Goal: Information Seeking & Learning: Learn about a topic

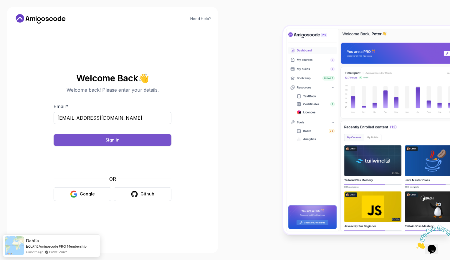
click at [98, 142] on button "Sign in" at bounding box center [113, 140] width 118 height 12
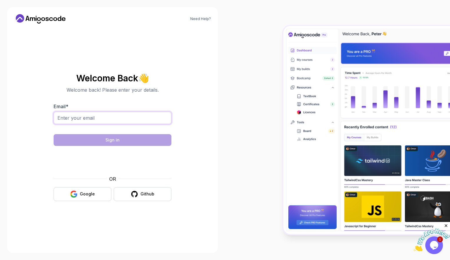
click at [116, 113] on input "Email *" at bounding box center [113, 118] width 118 height 12
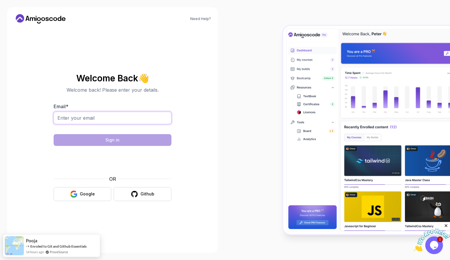
type input "[EMAIL_ADDRESS][DOMAIN_NAME]"
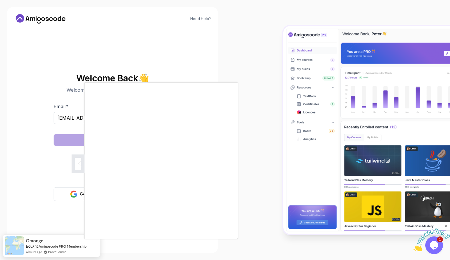
click at [308, 81] on body "Need Help? Welcome Back 👋 Welcome back! Please enter your details. Email * kavy…" at bounding box center [225, 130] width 450 height 260
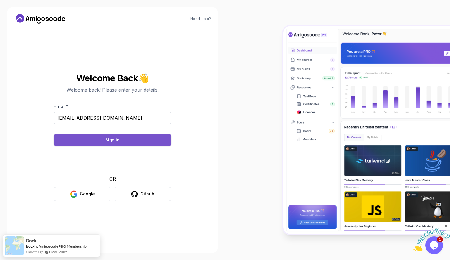
click at [134, 139] on button "Sign in" at bounding box center [113, 140] width 118 height 12
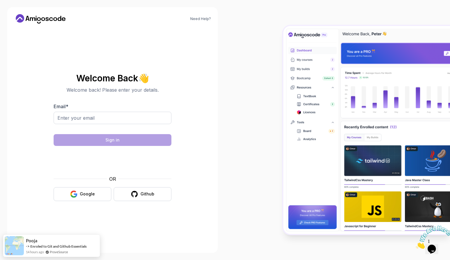
click at [389, 48] on img at bounding box center [367, 130] width 167 height 208
click at [88, 196] on div "Google" at bounding box center [87, 194] width 15 height 6
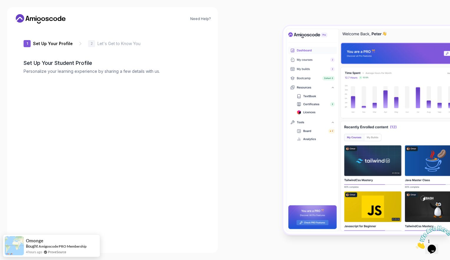
type input "silentmongoose152b3"
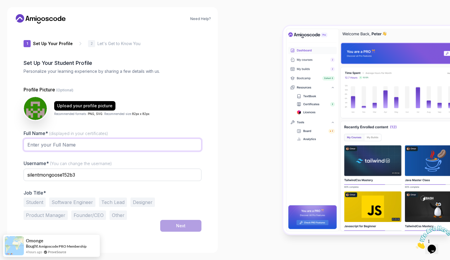
click at [121, 148] on input "Full Name* (displayed in your certificates)" at bounding box center [113, 145] width 178 height 12
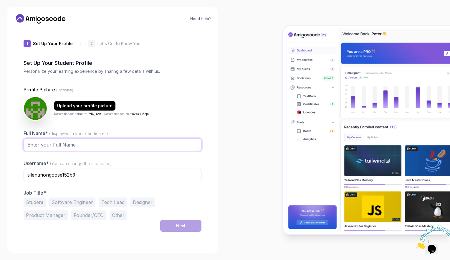
type input "Kavya M"
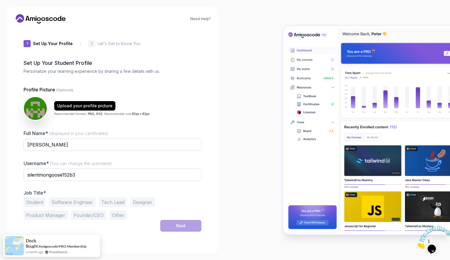
click at [79, 205] on button "Software Engineer" at bounding box center [72, 201] width 46 height 9
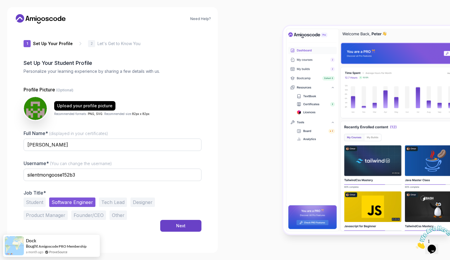
click at [110, 215] on button "Other" at bounding box center [118, 214] width 17 height 9
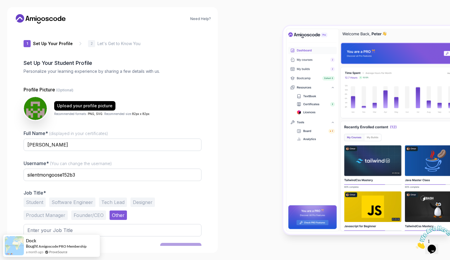
scroll to position [9, 0]
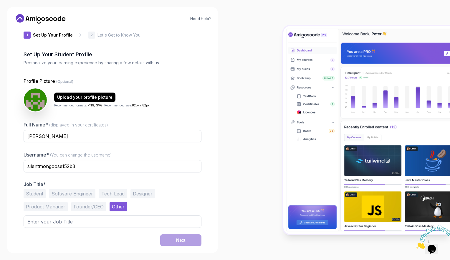
click at [83, 192] on button "Software Engineer" at bounding box center [72, 193] width 46 height 9
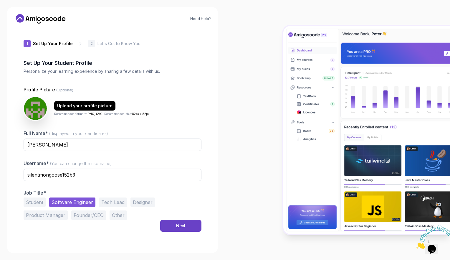
scroll to position [0, 0]
click at [36, 201] on button "Student" at bounding box center [35, 201] width 22 height 9
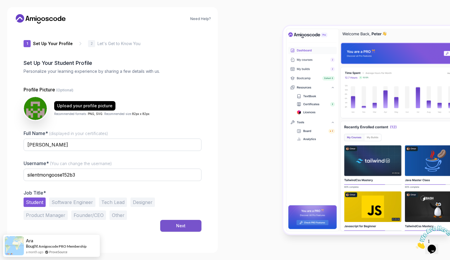
click at [179, 224] on div "Next" at bounding box center [180, 226] width 9 height 6
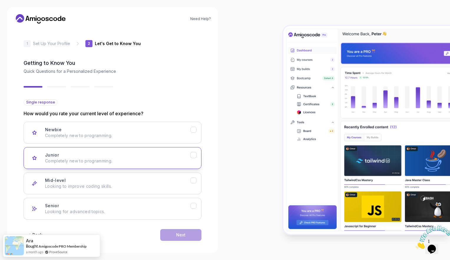
scroll to position [4, 0]
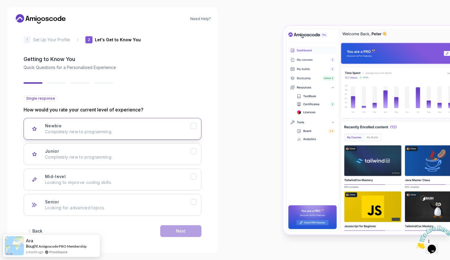
click at [119, 129] on p "Completely new to programming." at bounding box center [118, 132] width 146 height 6
click at [175, 227] on button "Next" at bounding box center [180, 231] width 41 height 12
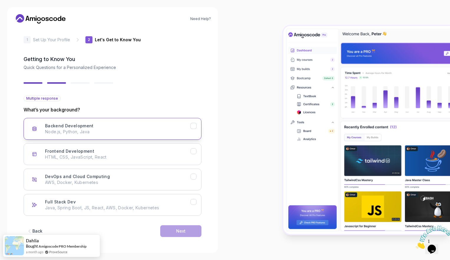
click at [115, 129] on p "Node.js, Python, Java" at bounding box center [118, 132] width 146 height 6
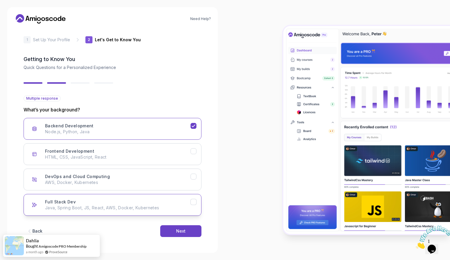
click at [121, 201] on div "Full Stack Dev Java, Spring Boot, JS, React, AWS, Docker, Kubernetes" at bounding box center [118, 205] width 146 height 12
click at [190, 233] on button "Next" at bounding box center [180, 231] width 41 height 12
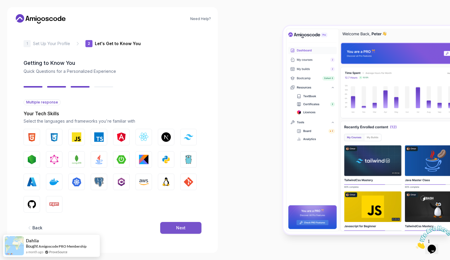
click at [165, 223] on button "Next" at bounding box center [180, 228] width 41 height 12
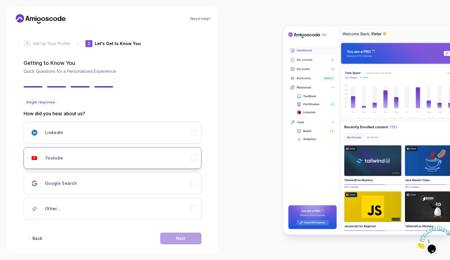
click at [124, 148] on button "Youtube" at bounding box center [113, 158] width 178 height 22
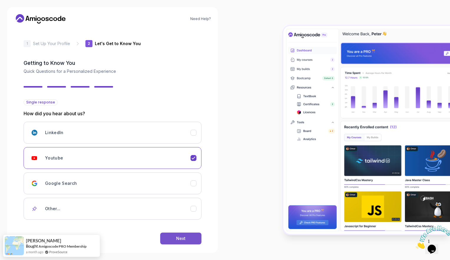
click at [186, 238] on button "Next" at bounding box center [180, 239] width 41 height 12
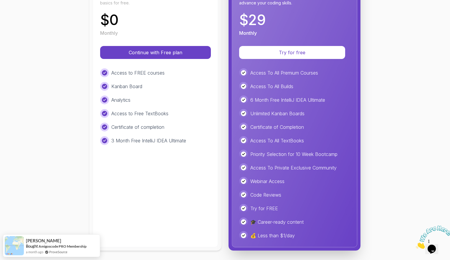
scroll to position [107, 0]
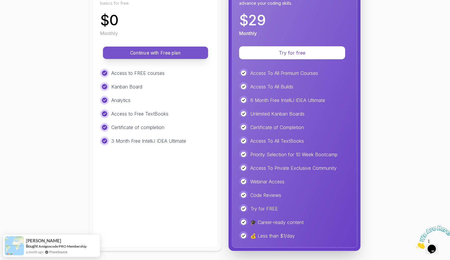
click at [184, 53] on p "Continue with Free plan" at bounding box center [156, 53] width 92 height 7
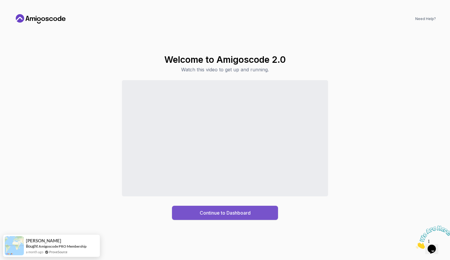
click at [258, 217] on button "Continue to Dashboard" at bounding box center [225, 213] width 106 height 14
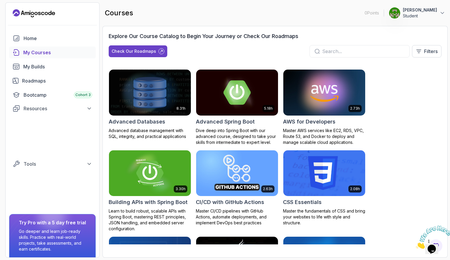
click at [430, 239] on img at bounding box center [434, 236] width 37 height 23
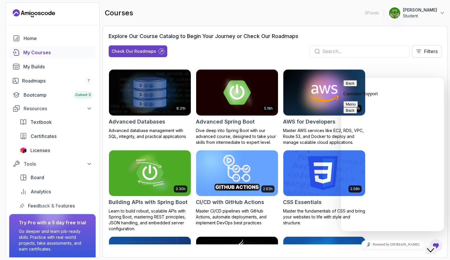
click at [400, 53] on input "text" at bounding box center [363, 51] width 83 height 7
click at [393, 65] on div "8.31h Advanced Databases Advanced database management with SQL, integrity, and …" at bounding box center [275, 156] width 333 height 189
click at [347, 86] on button "Back" at bounding box center [351, 83] width 14 height 6
click at [434, 247] on icon "Close Chat This icon closes the chat window." at bounding box center [430, 250] width 7 height 7
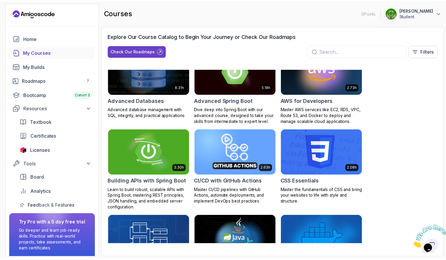
scroll to position [21, 0]
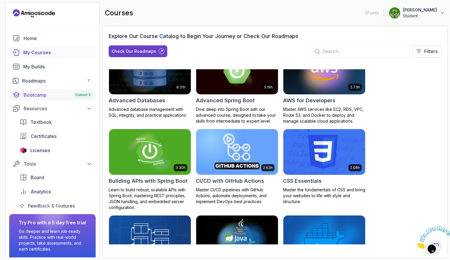
click at [69, 91] on div "Bootcamp Cohort 3" at bounding box center [58, 94] width 69 height 7
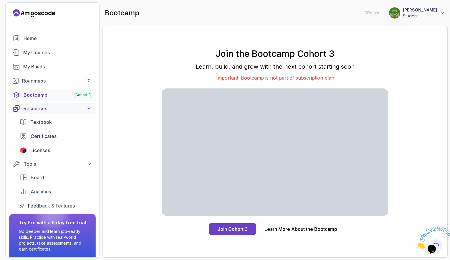
click at [72, 106] on div "Resources" at bounding box center [58, 108] width 69 height 7
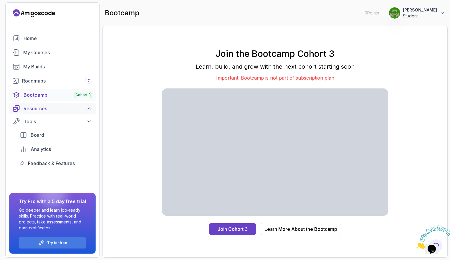
click at [72, 106] on div "Resources" at bounding box center [58, 108] width 69 height 7
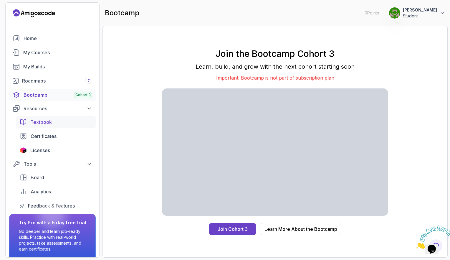
click at [55, 127] on link "Textbook" at bounding box center [56, 122] width 80 height 12
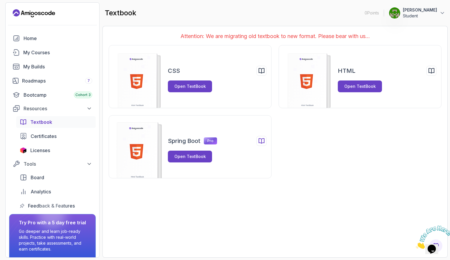
click at [204, 139] on div "Spring Boot Pro" at bounding box center [192, 141] width 49 height 10
click at [197, 153] on button "Open TextBook" at bounding box center [190, 157] width 44 height 12
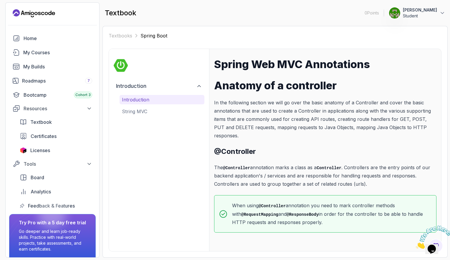
click at [266, 182] on p "The @Controller annotation marks a class as a Controller . Controllers are the …" at bounding box center [325, 175] width 223 height 25
click at [145, 108] on p "String MVC" at bounding box center [162, 111] width 80 height 7
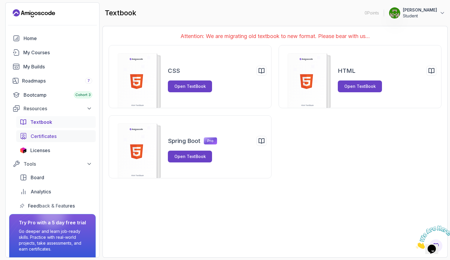
click at [63, 135] on div "Certificates" at bounding box center [62, 136] width 62 height 7
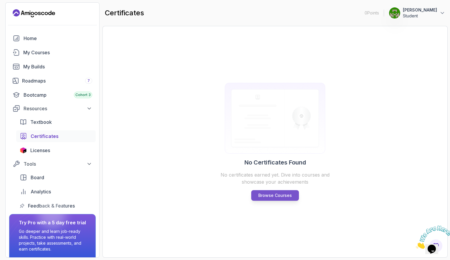
click at [277, 196] on p "Browse Courses" at bounding box center [276, 195] width 34 height 6
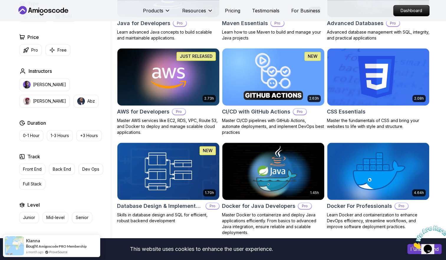
scroll to position [417, 0]
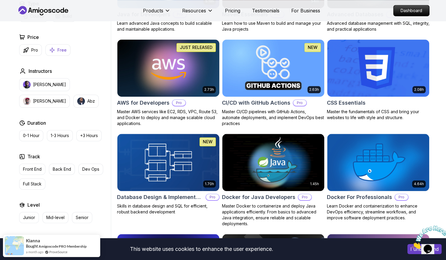
click at [56, 53] on button "Free" at bounding box center [57, 49] width 25 height 11
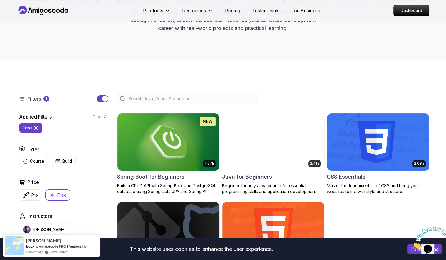
scroll to position [61, 0]
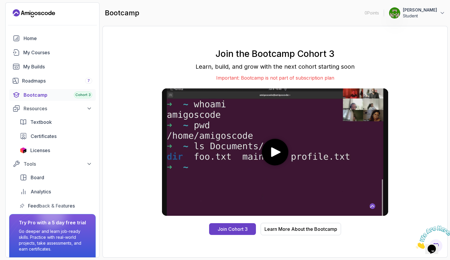
click at [420, 14] on p "Student" at bounding box center [420, 16] width 34 height 6
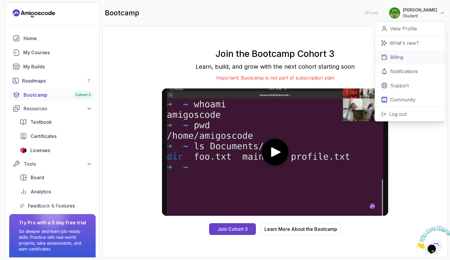
click at [412, 54] on link "Billing" at bounding box center [410, 57] width 70 height 14
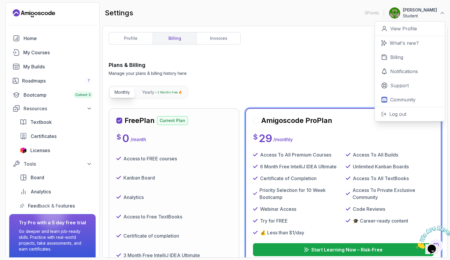
click at [239, 76] on div "Plans & Billing Manage your plans & billing history here Need Help?" at bounding box center [275, 68] width 333 height 15
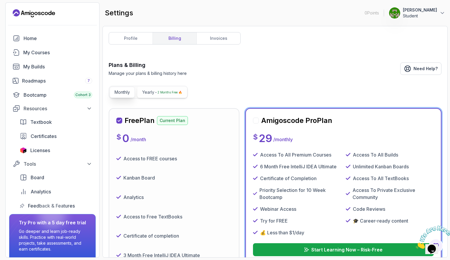
click at [147, 90] on p "Yearly" at bounding box center [148, 92] width 12 height 6
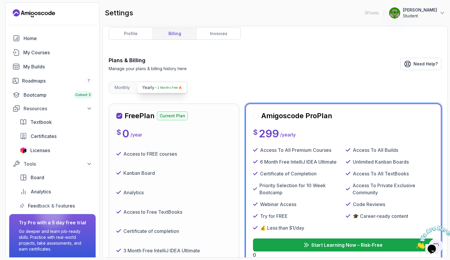
scroll to position [2, 0]
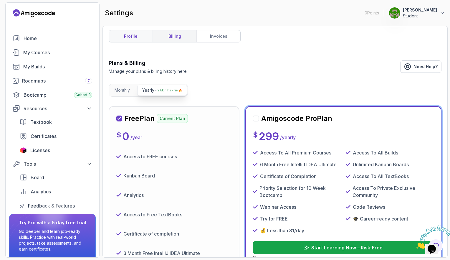
click at [138, 37] on link "profile" at bounding box center [131, 36] width 44 height 12
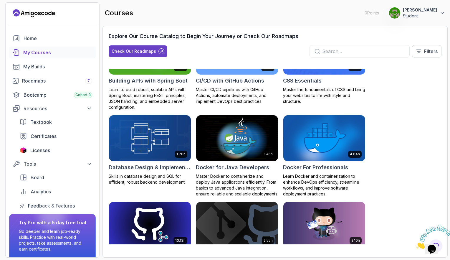
click at [235, 100] on p "Master CI/CD pipelines with GitHub Actions, automate deployments, and implement…" at bounding box center [237, 96] width 83 height 18
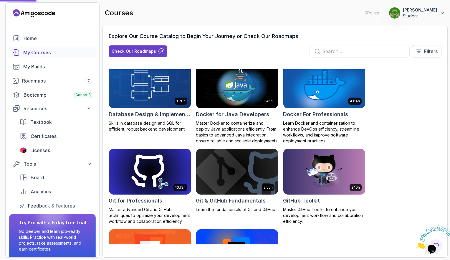
scroll to position [182, 0]
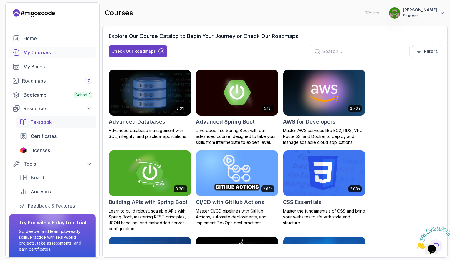
scroll to position [21, 0]
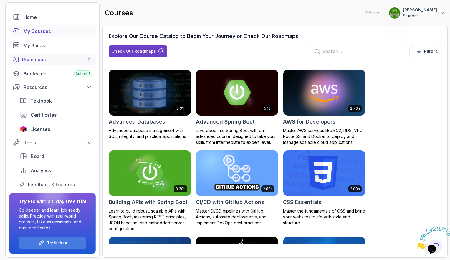
click at [70, 55] on link "Roadmaps 7" at bounding box center [52, 60] width 87 height 12
click at [42, 165] on link "Analytics" at bounding box center [56, 170] width 80 height 12
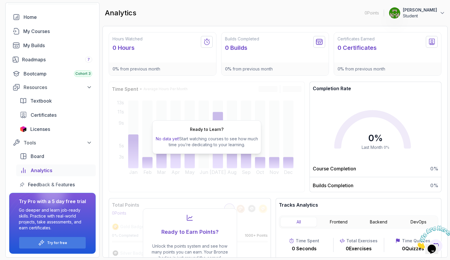
click at [208, 164] on div "Ready to Learn? No data yet! Start watching courses to see how much time you’re…" at bounding box center [207, 137] width 196 height 111
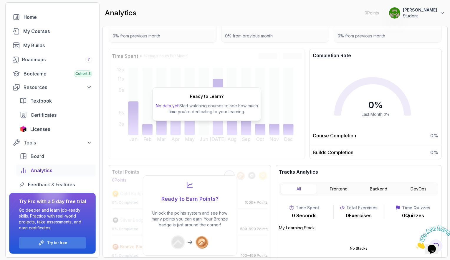
scroll to position [31, 0]
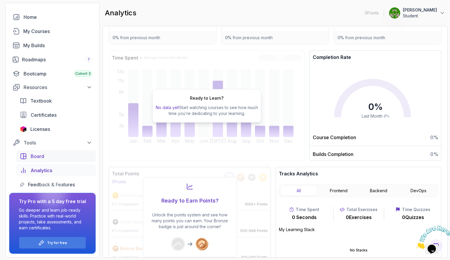
click at [73, 154] on div "Board" at bounding box center [62, 156] width 62 height 7
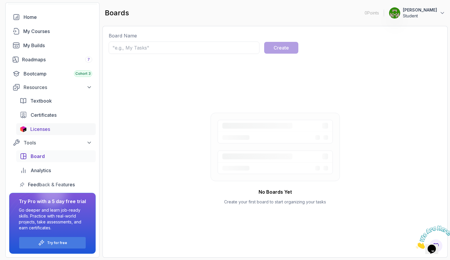
click at [41, 124] on link "Licenses" at bounding box center [56, 129] width 80 height 12
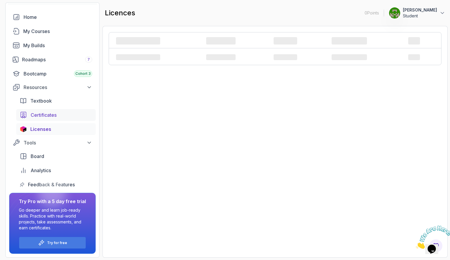
click at [54, 109] on link "Certificates" at bounding box center [56, 115] width 80 height 12
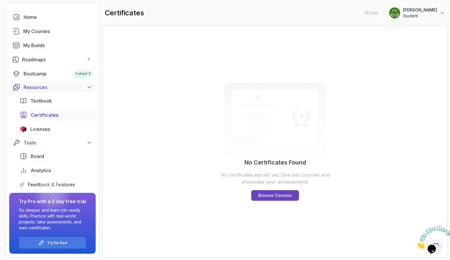
click at [78, 87] on div "Resources" at bounding box center [58, 87] width 69 height 7
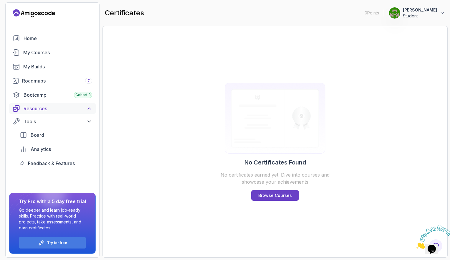
click at [68, 107] on div "Resources" at bounding box center [58, 108] width 69 height 7
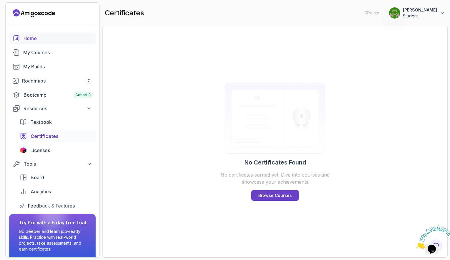
click at [44, 39] on div "Home" at bounding box center [58, 38] width 69 height 7
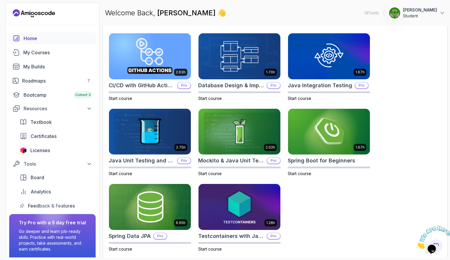
scroll to position [175, 0]
